Goal: Task Accomplishment & Management: Manage account settings

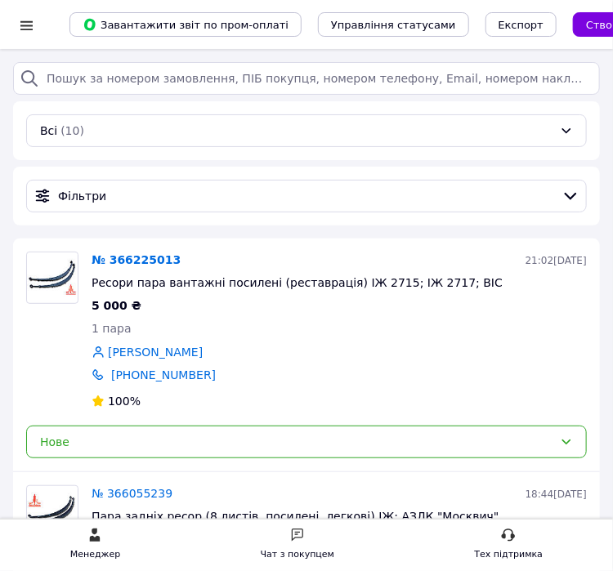
click at [27, 29] on div at bounding box center [26, 25] width 20 height 16
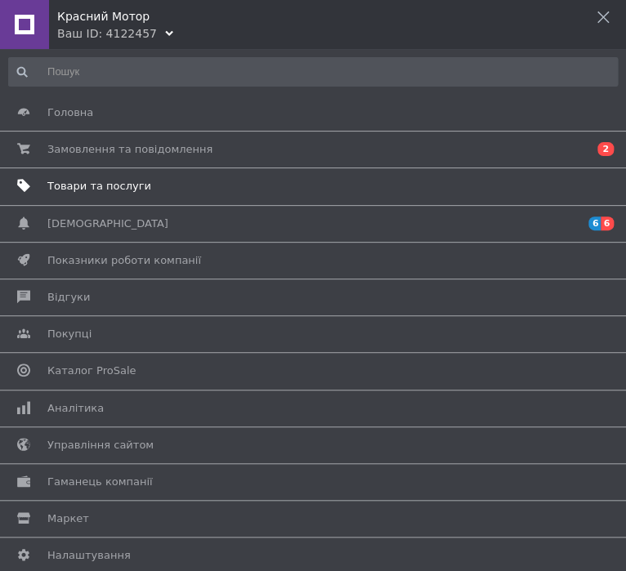
click at [95, 181] on span "Товари та послуги" at bounding box center [99, 186] width 104 height 15
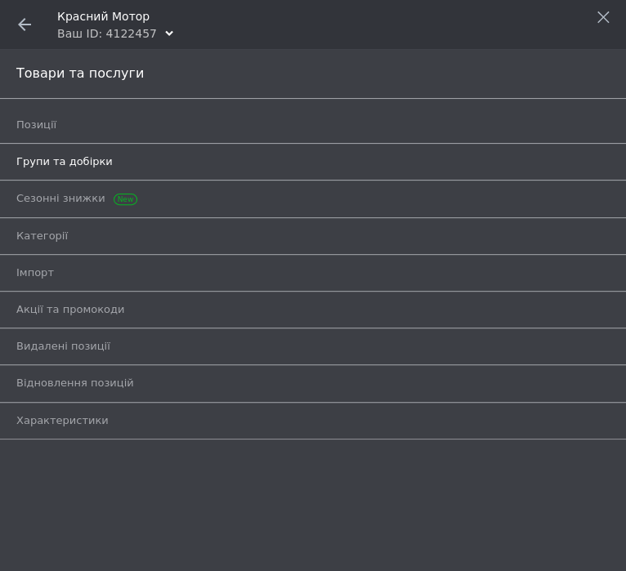
click at [69, 156] on span "Групи та добірки" at bounding box center [64, 161] width 96 height 15
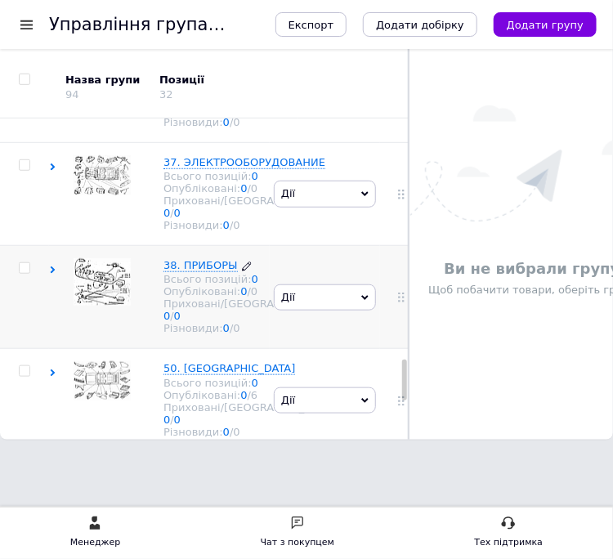
scroll to position [1936, 0]
click at [188, 65] on span "35. ТОРМОЗНАЯ СИСТЕМА" at bounding box center [235, 58] width 145 height 12
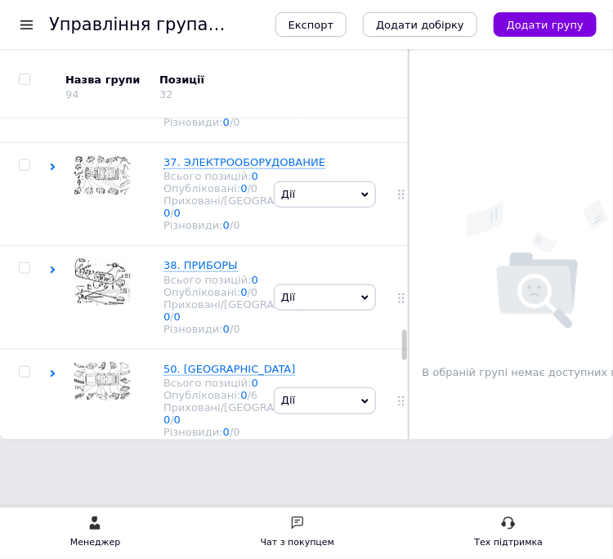
scroll to position [2373, 0]
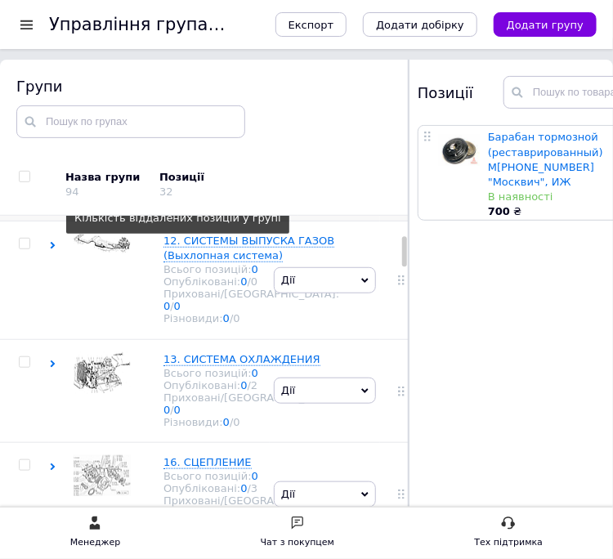
scroll to position [435, 0]
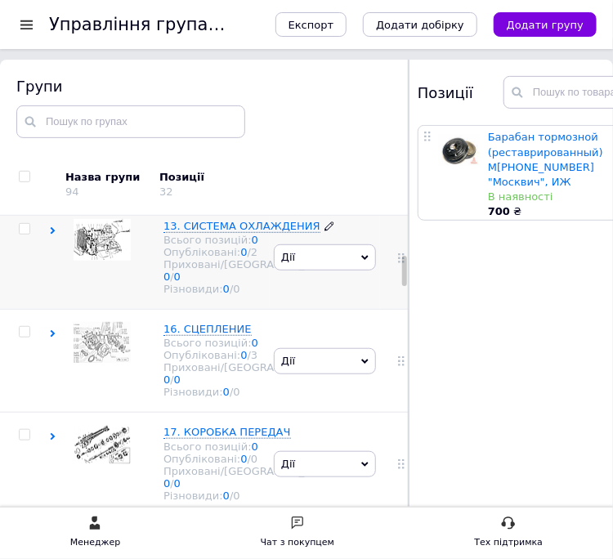
click at [216, 232] on span "13. СИСТЕМА ОХЛАЖДЕНИЯ" at bounding box center [241, 226] width 157 height 12
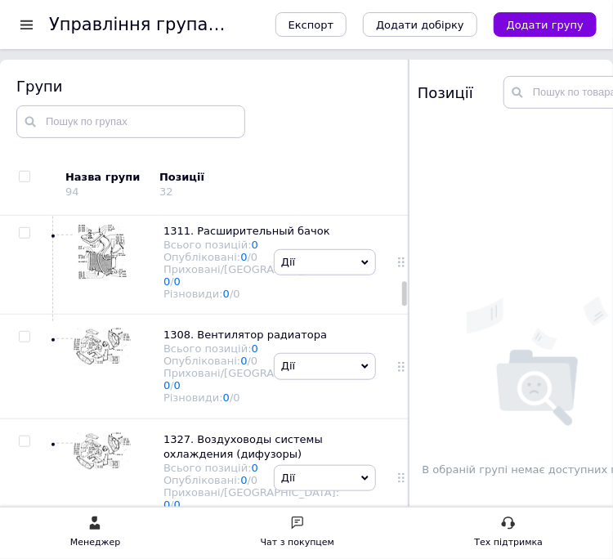
scroll to position [871, 0]
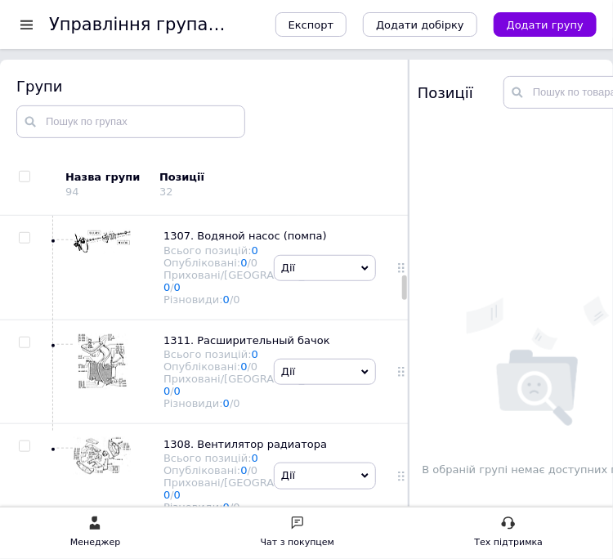
click at [190, 19] on span "1303. Трубопроводы и шланги охлаждения" at bounding box center [248, 5] width 171 height 27
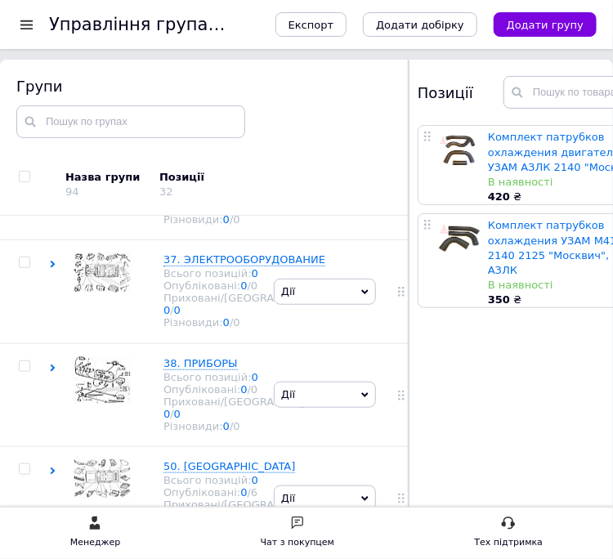
scroll to position [4606, 0]
click at [186, 460] on span "50. [GEOGRAPHIC_DATA]" at bounding box center [229, 466] width 132 height 12
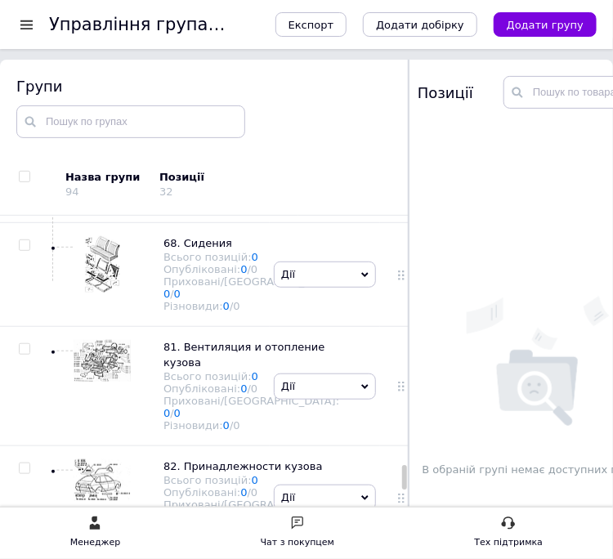
scroll to position [5259, 0]
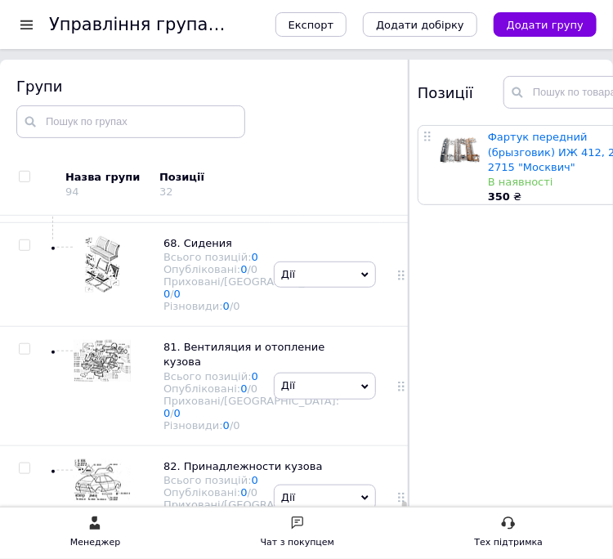
scroll to position [6349, 0]
click at [163, 105] on div "62. Двери задние Всього позицій: 1 Опубліковані: 1 / 0 Приховані/Видалені: 0 / …" at bounding box center [243, 67] width 192 height 78
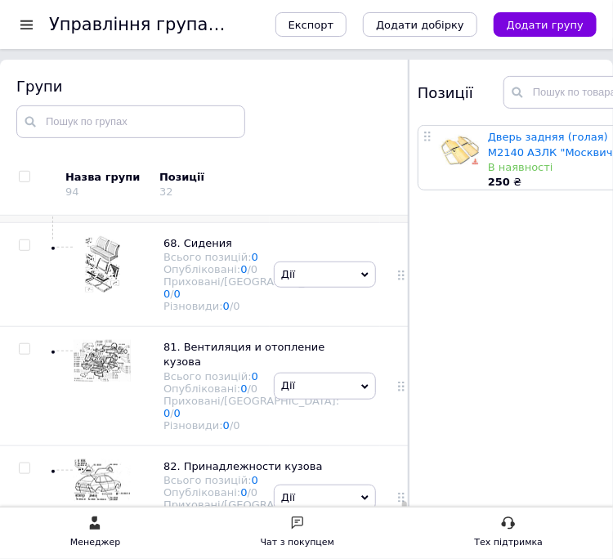
click at [183, 145] on span "63. Дверь задка (ляда)" at bounding box center [227, 139] width 129 height 12
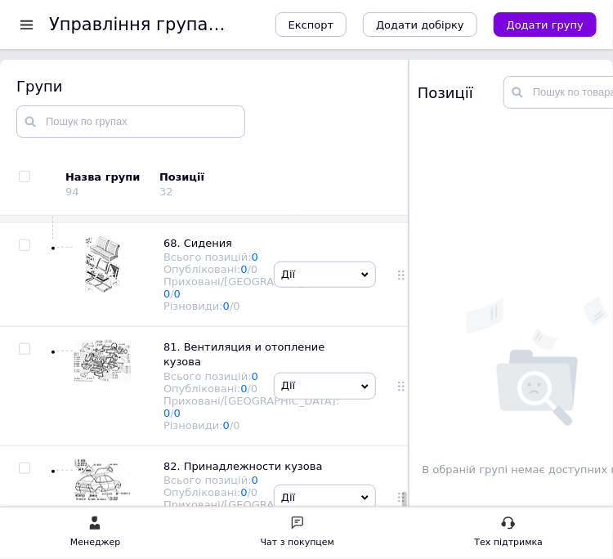
scroll to position [6131, 0]
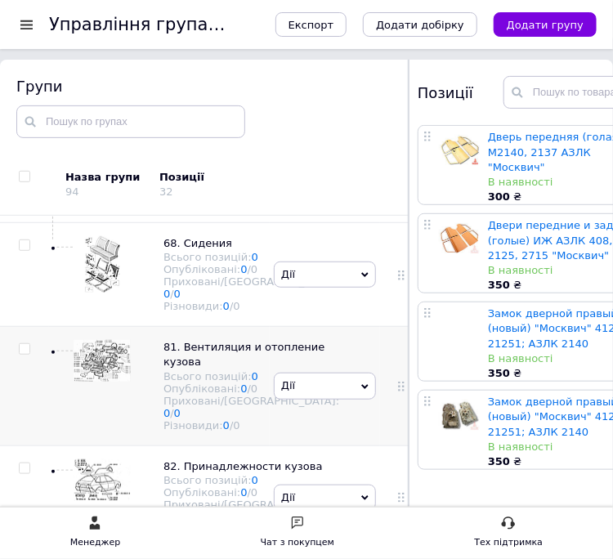
scroll to position [6520, 0]
click at [202, 249] on span "68. Сидения" at bounding box center [197, 243] width 69 height 12
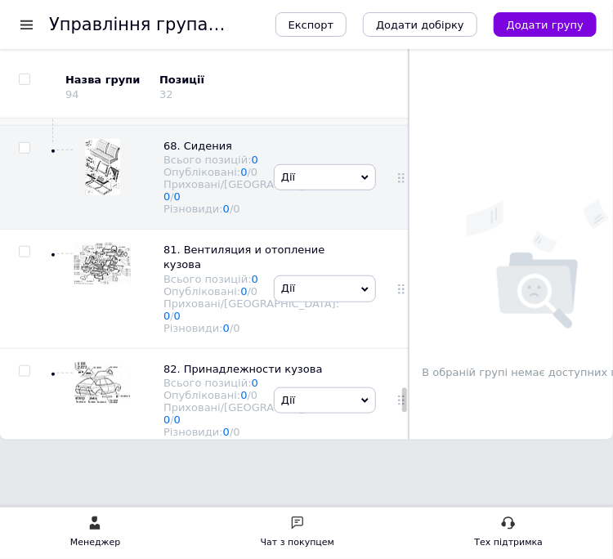
scroll to position [6084, 0]
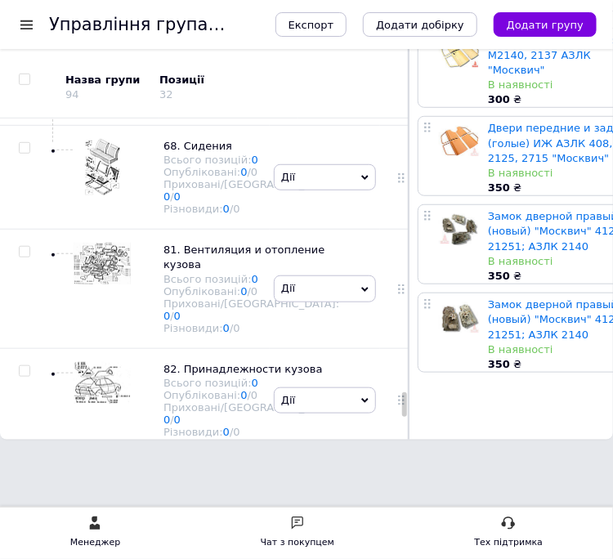
scroll to position [98, 0]
